Goal: Task Accomplishment & Management: Use online tool/utility

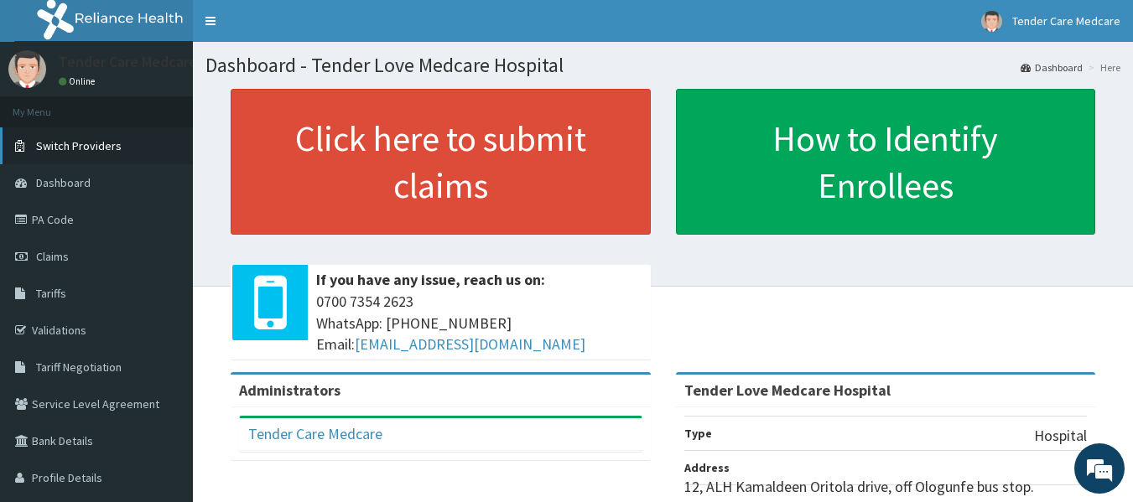
click at [96, 143] on span "Switch Providers" at bounding box center [79, 145] width 86 height 15
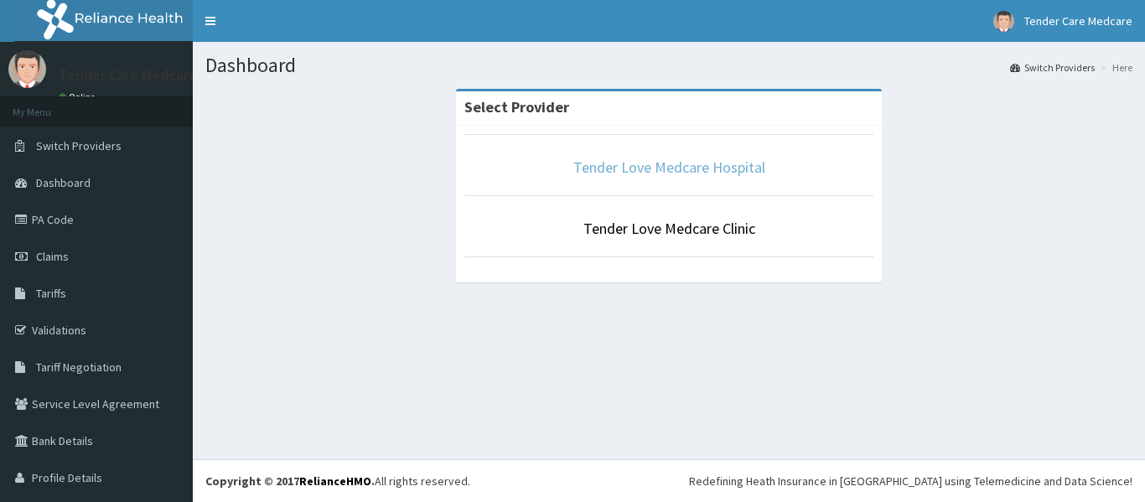
click at [668, 167] on link "Tender Love Medcare Hospital" at bounding box center [669, 167] width 192 height 19
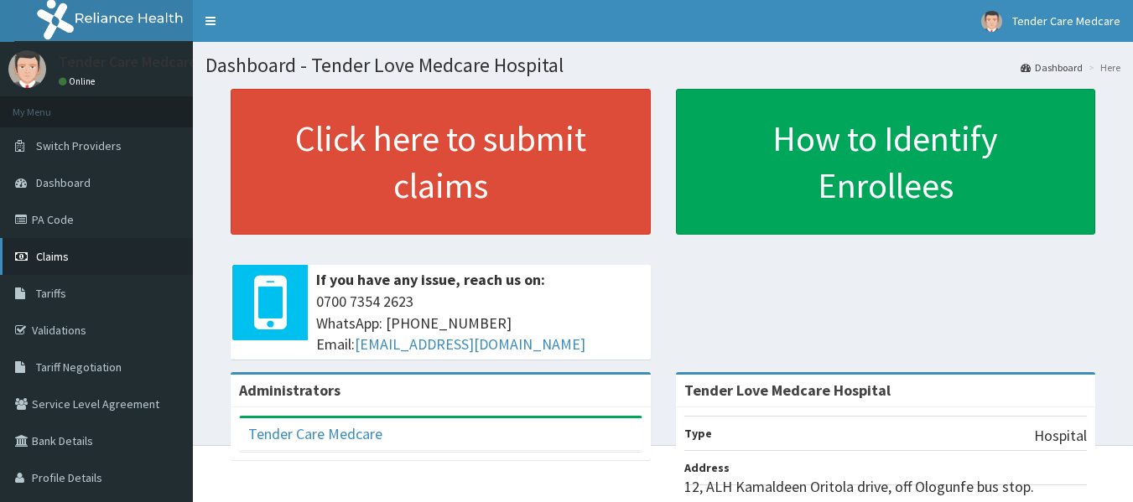
click at [49, 254] on span "Claims" at bounding box center [52, 256] width 33 height 15
